Goal: Task Accomplishment & Management: Use online tool/utility

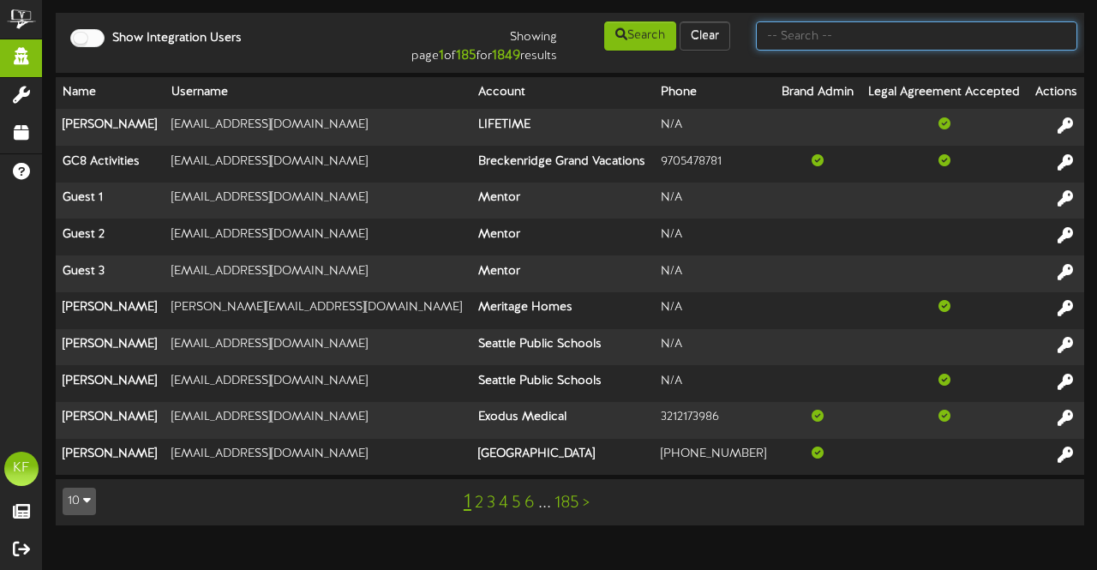
click at [809, 42] on input "text" at bounding box center [916, 35] width 321 height 29
type input "[GEOGRAPHIC_DATA]"
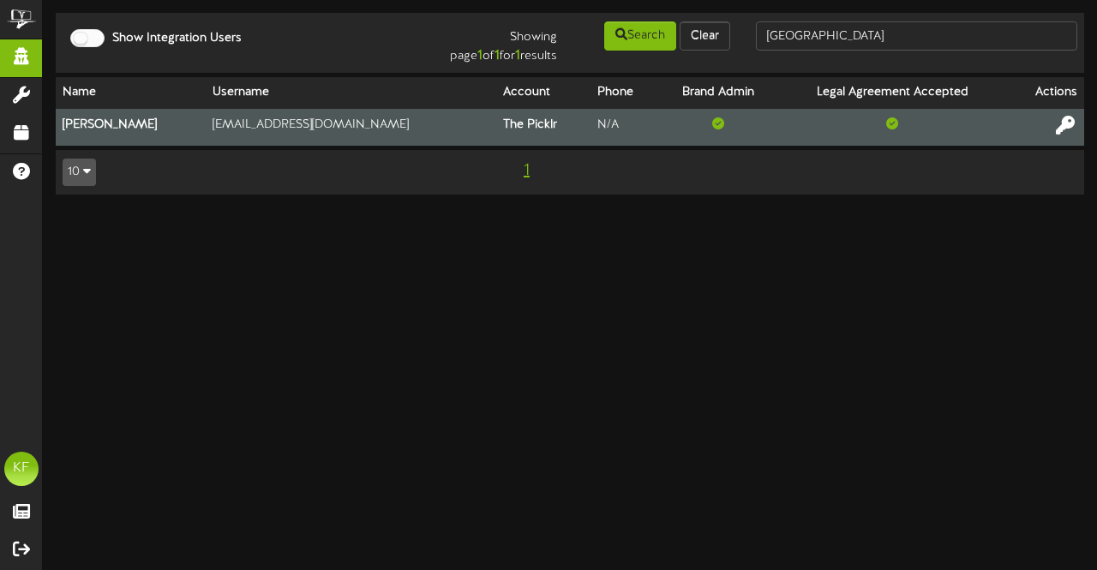
click at [1064, 130] on icon at bounding box center [1065, 124] width 19 height 19
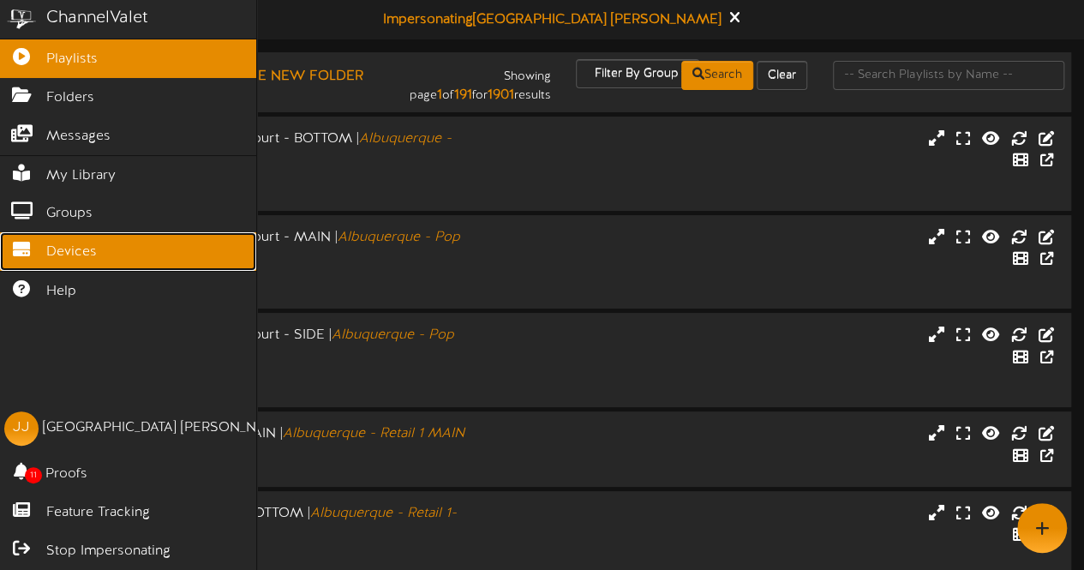
click at [17, 241] on icon at bounding box center [21, 247] width 43 height 13
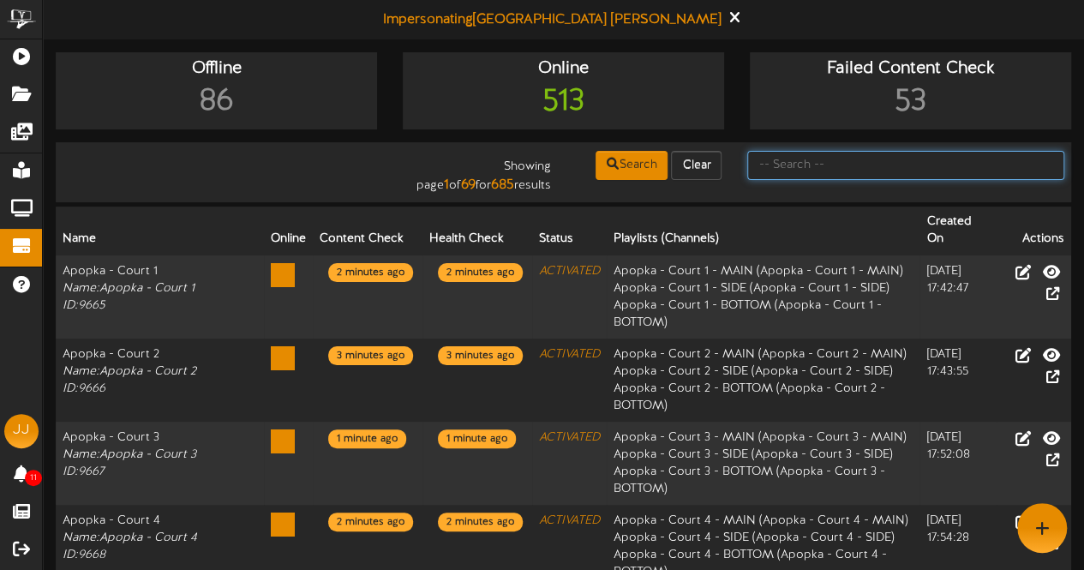
click at [816, 176] on input "text" at bounding box center [905, 165] width 317 height 29
type input "fort collins"
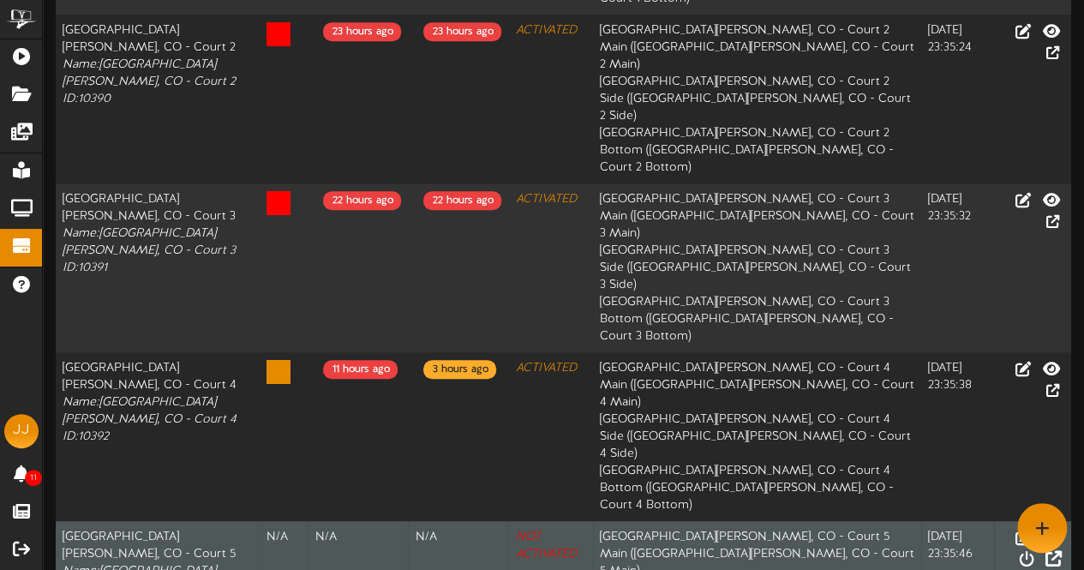
scroll to position [427, 0]
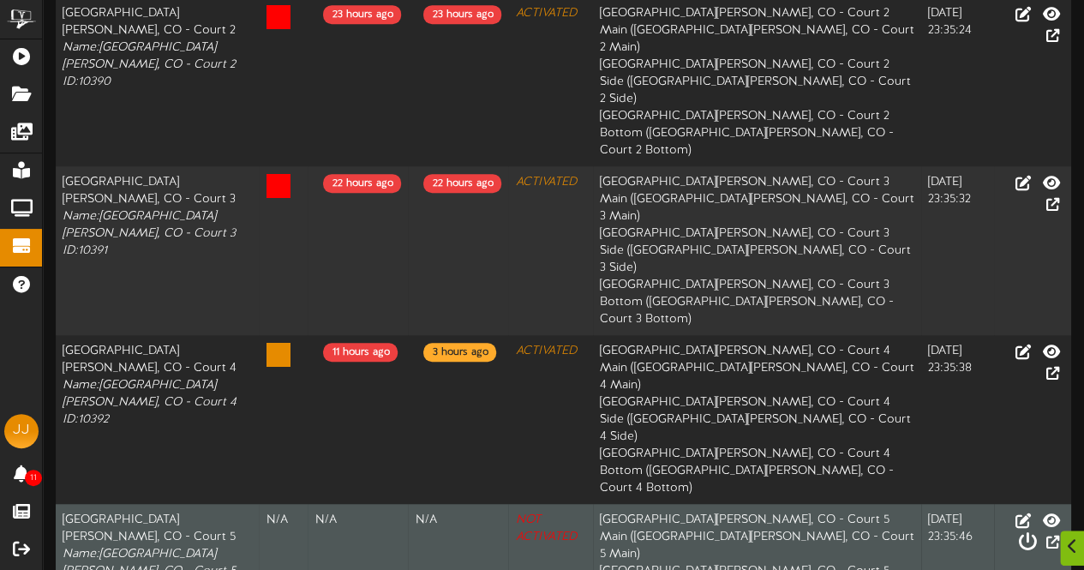
click at [1036, 532] on icon at bounding box center [1026, 541] width 19 height 19
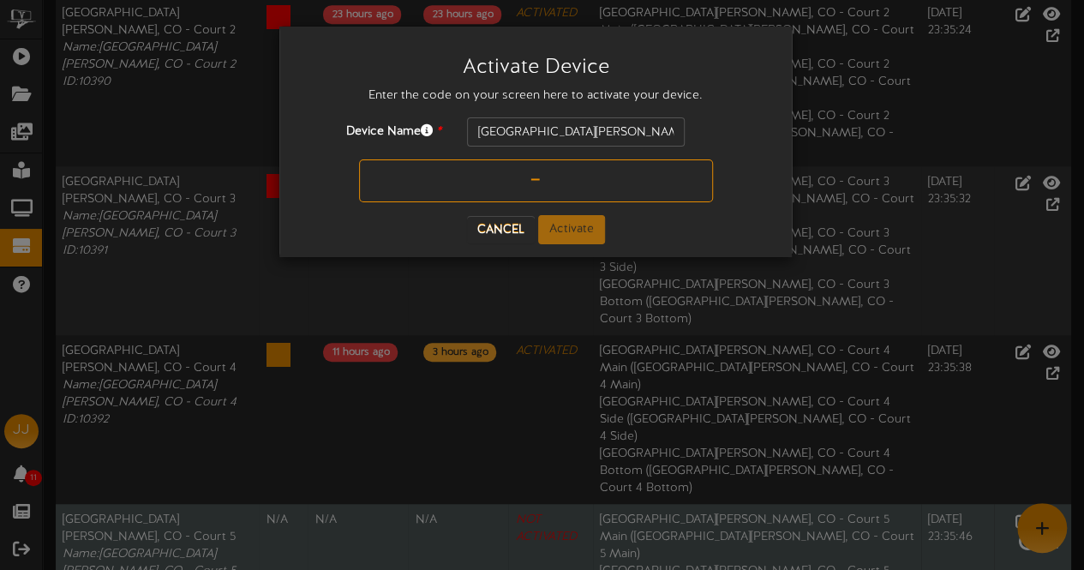
scroll to position [410, 0]
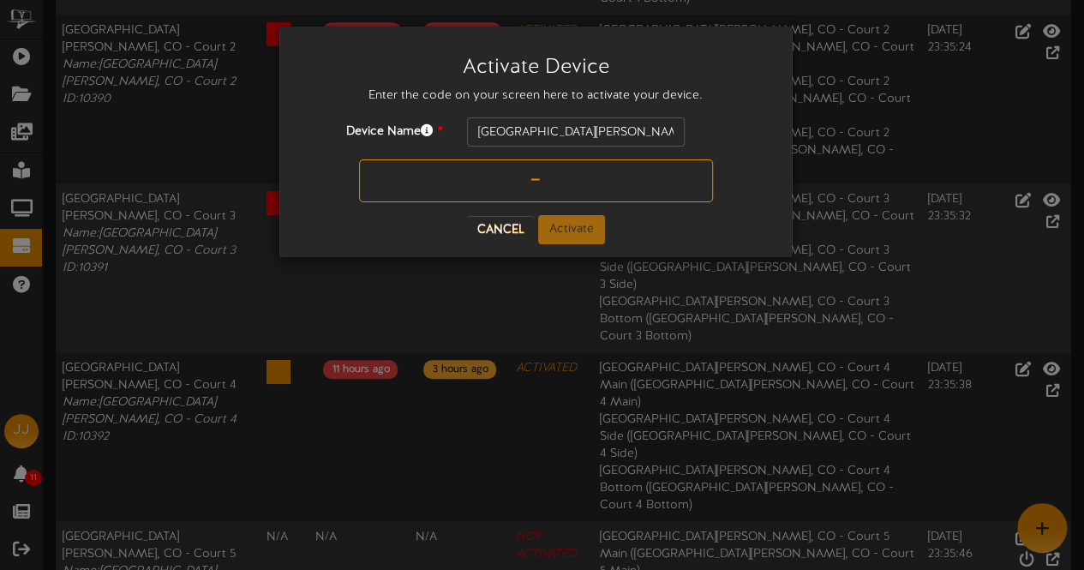
click at [532, 154] on div "Device Name * Fort Collins, CO - Court 5" at bounding box center [535, 159] width 461 height 85
click at [536, 183] on input "text" at bounding box center [536, 180] width 354 height 43
type input "N901JJ"
click at [567, 226] on button "Activate" at bounding box center [571, 229] width 67 height 29
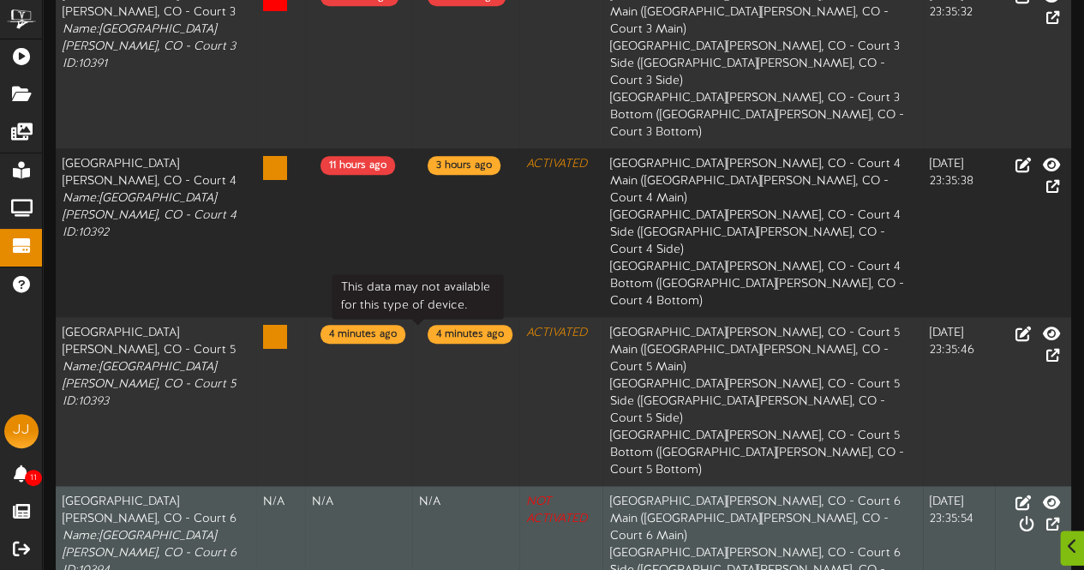
scroll to position [615, 0]
